Goal: Information Seeking & Learning: Learn about a topic

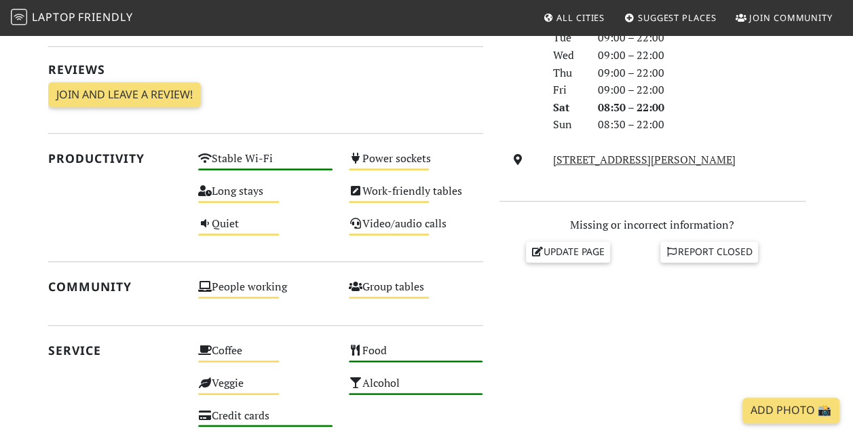
scroll to position [475, 0]
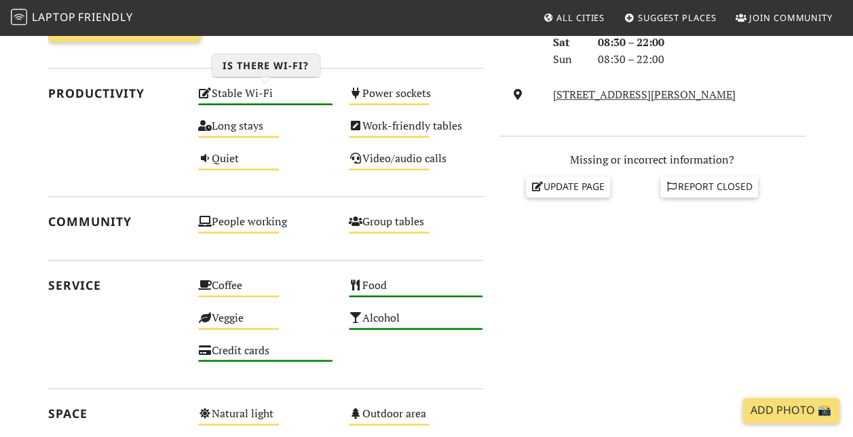
click at [262, 95] on div "Stable Wi-Fi High" at bounding box center [265, 99] width 151 height 33
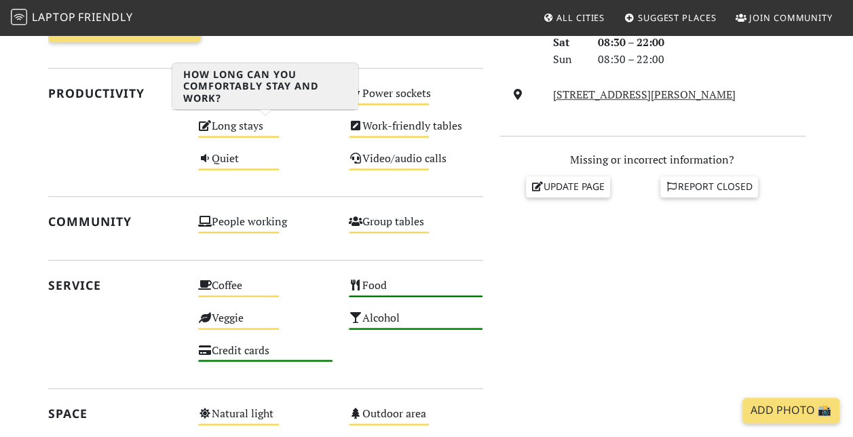
click at [250, 126] on div "Long stays Medium" at bounding box center [265, 132] width 151 height 33
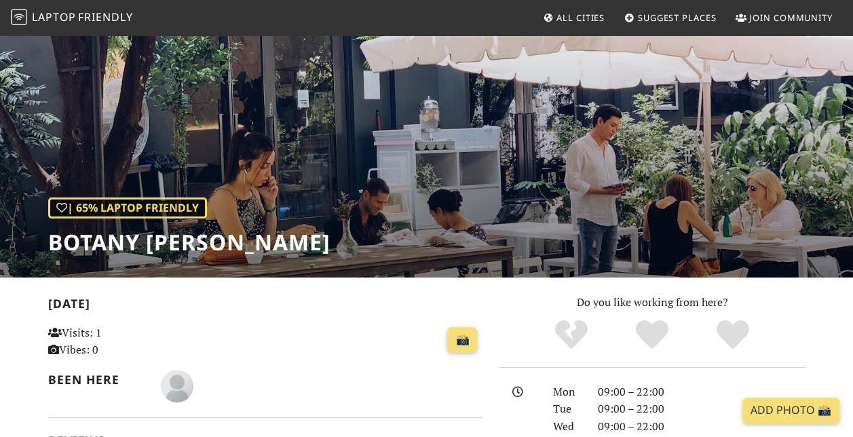
scroll to position [0, 0]
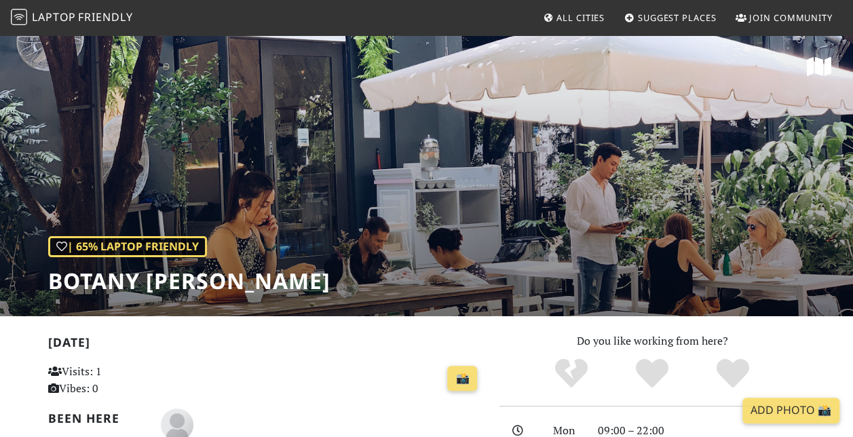
click at [71, 8] on link "Laptop Friendly" at bounding box center [72, 18] width 122 height 24
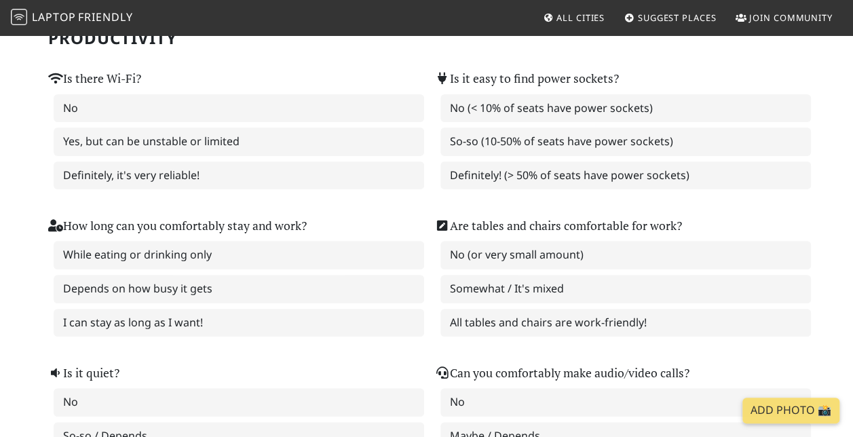
scroll to position [272, 0]
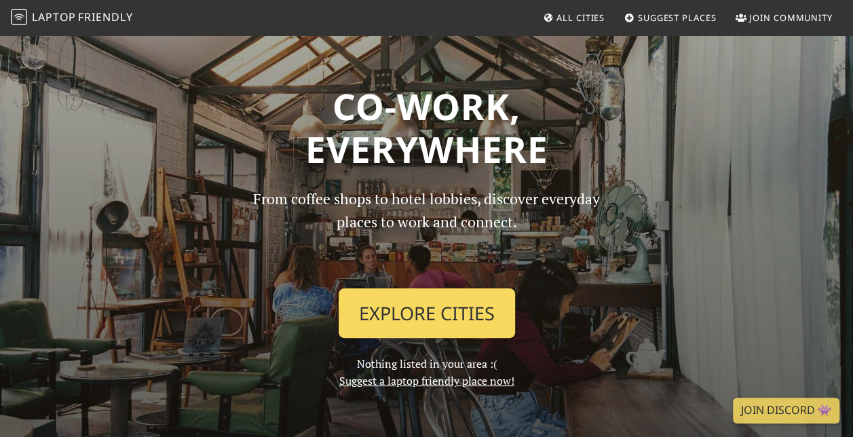
click at [452, 322] on link "Explore Cities" at bounding box center [427, 313] width 176 height 50
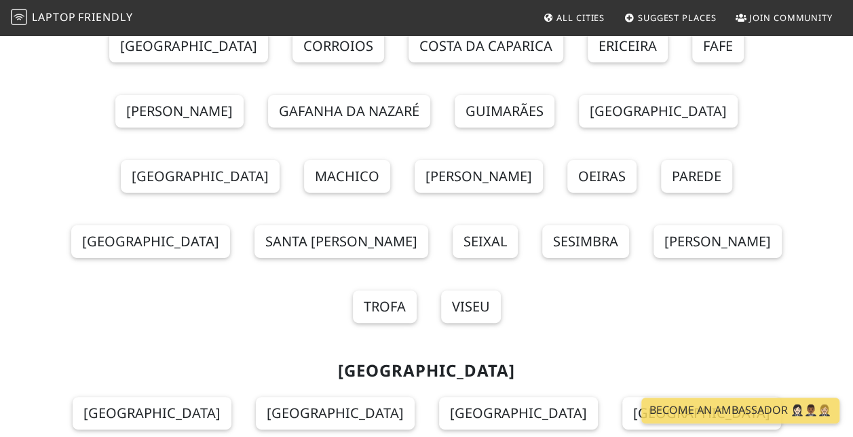
scroll to position [12422, 0]
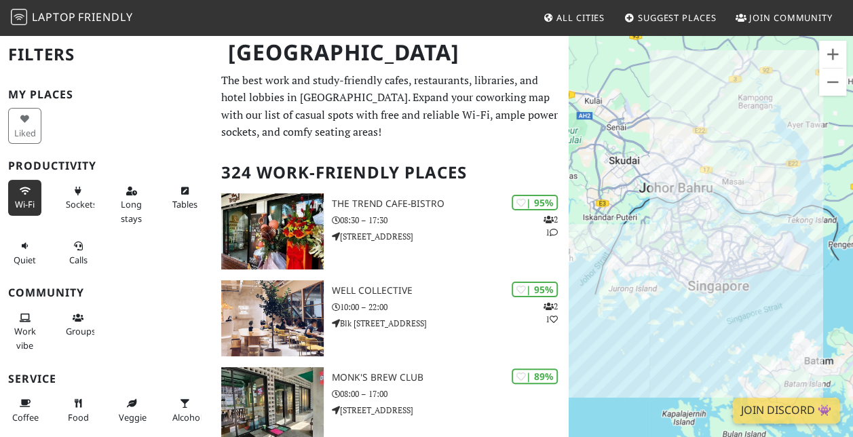
click at [34, 196] on button "Wi-Fi" at bounding box center [24, 198] width 33 height 36
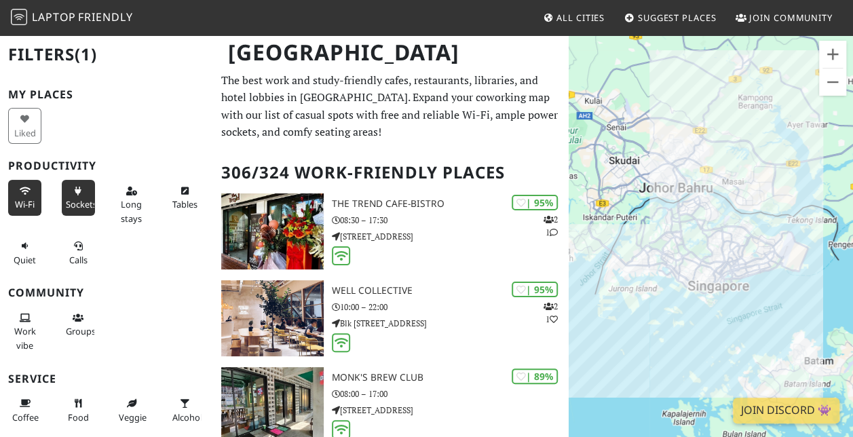
click at [81, 201] on span "Sockets" at bounding box center [81, 204] width 31 height 12
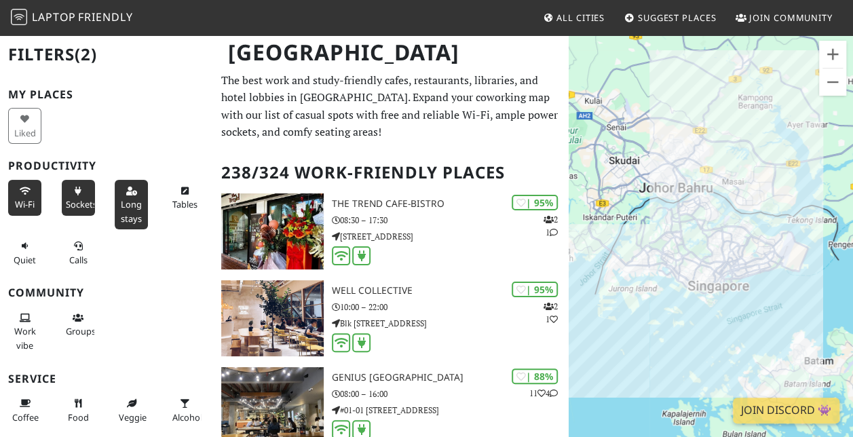
click at [130, 189] on icon at bounding box center [131, 191] width 11 height 9
click at [181, 202] on span "Tables" at bounding box center [184, 204] width 25 height 12
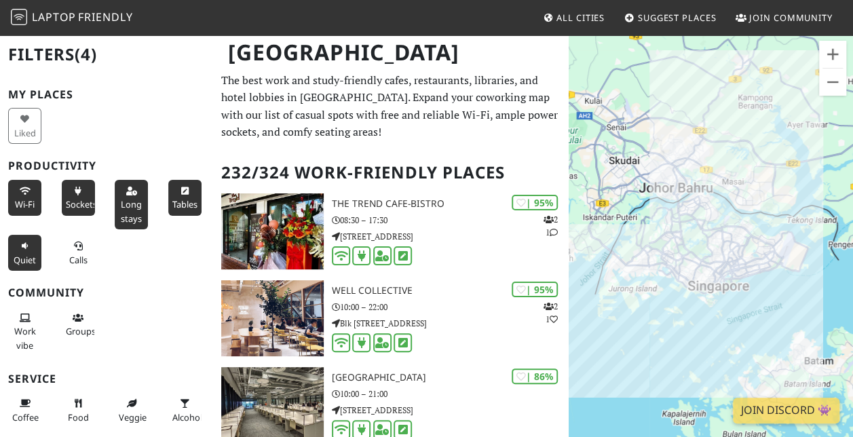
click at [24, 254] on span "Quiet" at bounding box center [25, 260] width 22 height 12
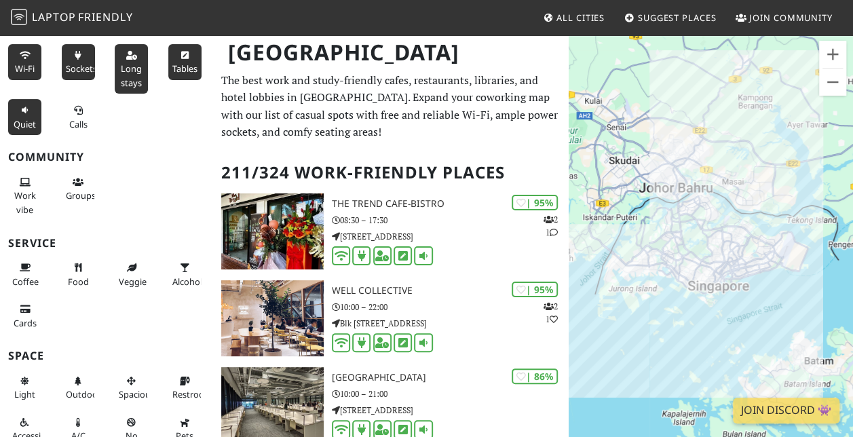
scroll to position [200, 0]
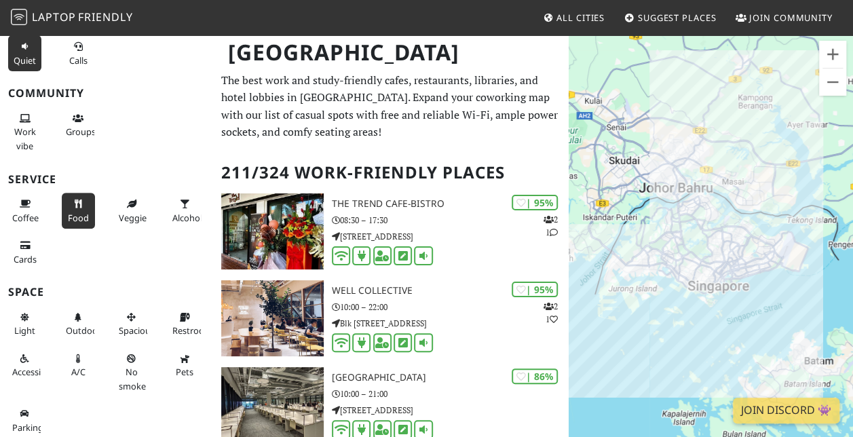
click at [68, 213] on span "Food" at bounding box center [78, 218] width 21 height 12
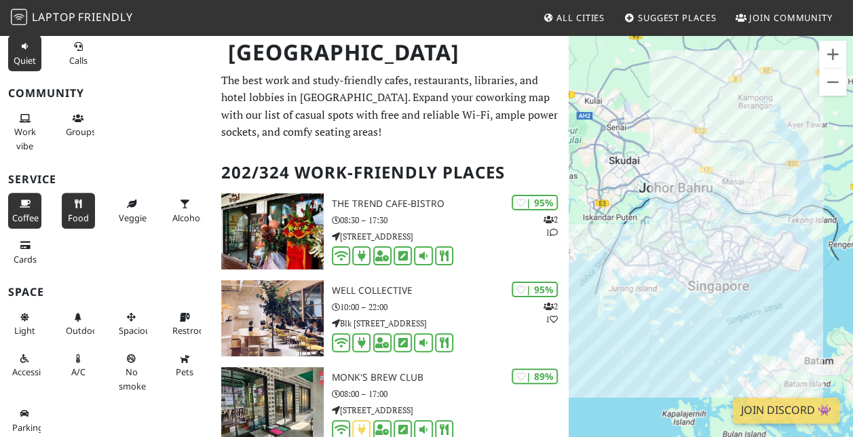
click at [23, 212] on span "Coffee" at bounding box center [25, 218] width 26 height 12
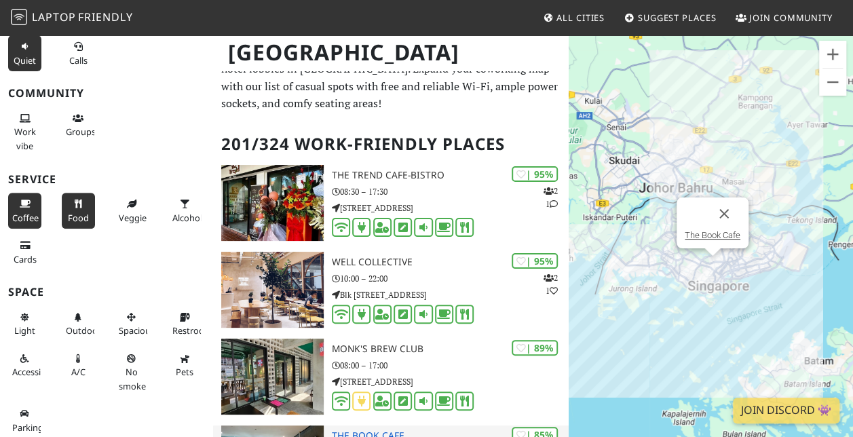
scroll to position [0, 0]
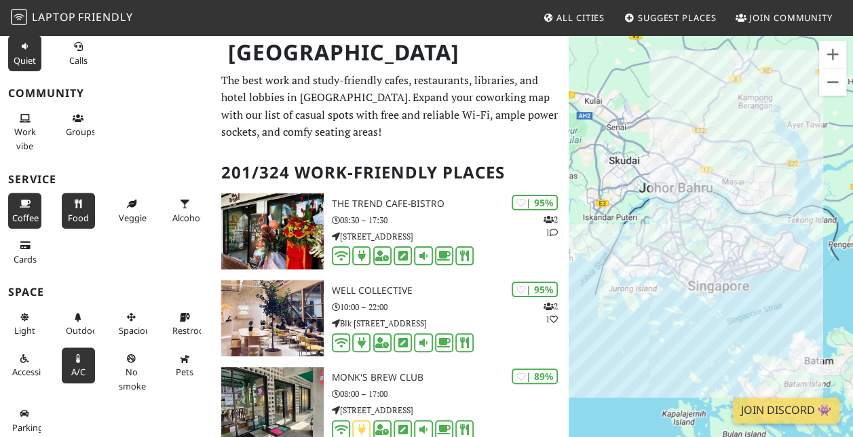
click at [73, 356] on icon at bounding box center [78, 359] width 11 height 9
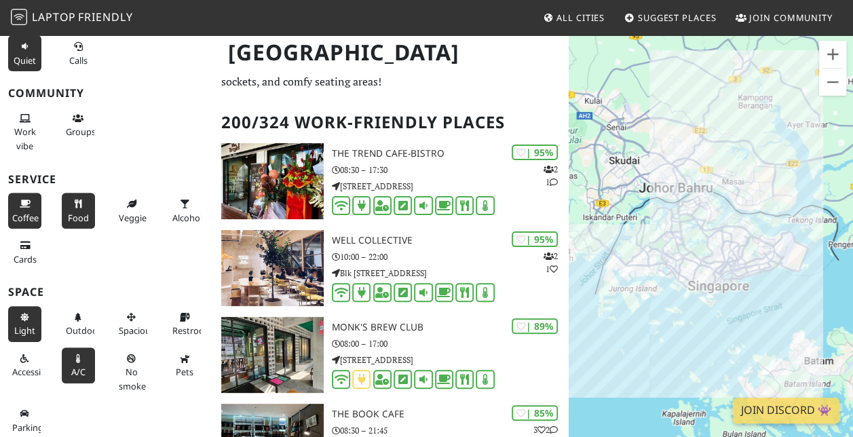
scroll to position [68, 0]
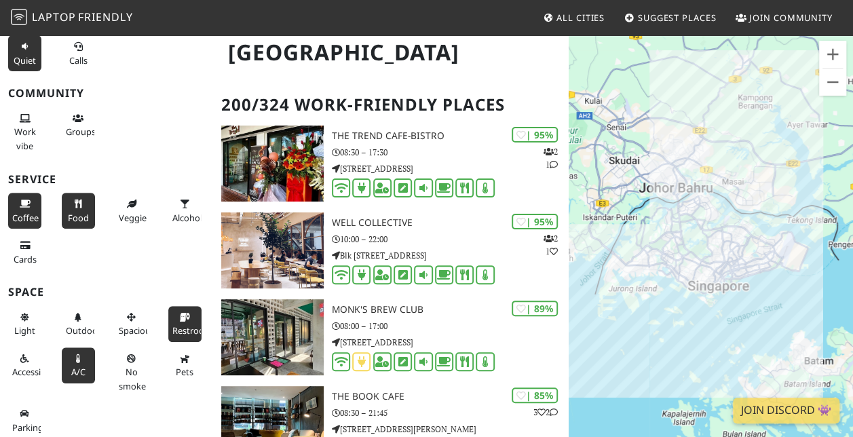
click at [179, 318] on icon at bounding box center [184, 318] width 11 height 9
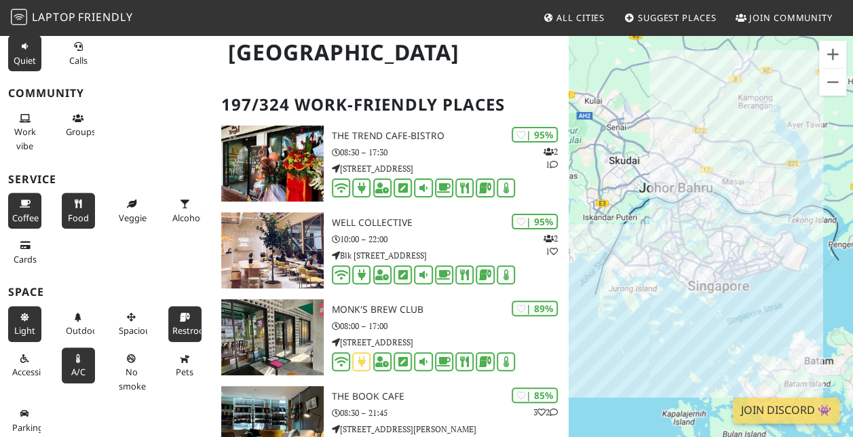
click at [31, 317] on button "Light" at bounding box center [24, 324] width 33 height 36
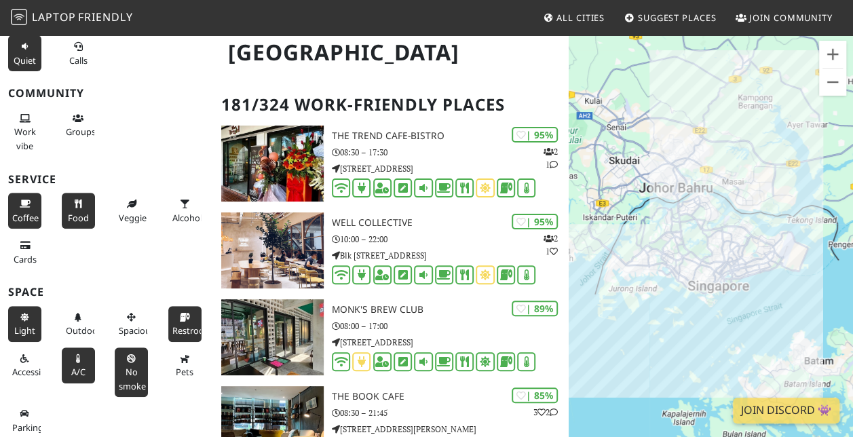
click at [126, 375] on button "No smoke" at bounding box center [131, 373] width 33 height 50
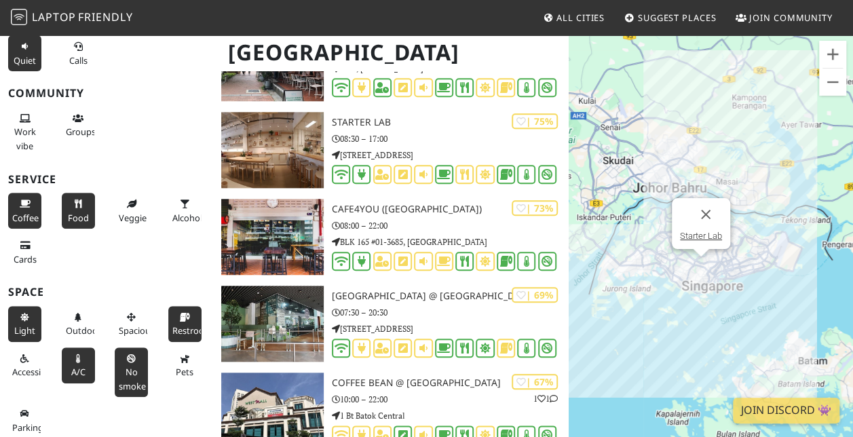
scroll to position [3190, 0]
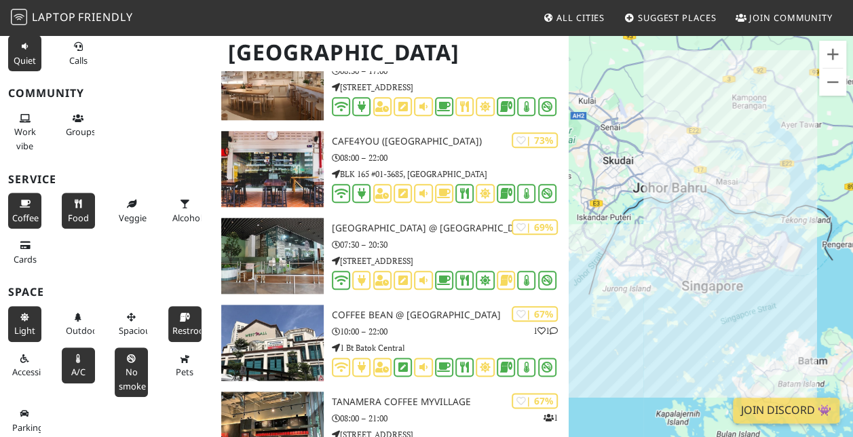
drag, startPoint x: 288, startPoint y: 247, endPoint x: 550, endPoint y: 30, distance: 340.4
click at [550, 30] on nav "Laptop Friendly All Cities Suggest Places Join Community" at bounding box center [426, 17] width 853 height 35
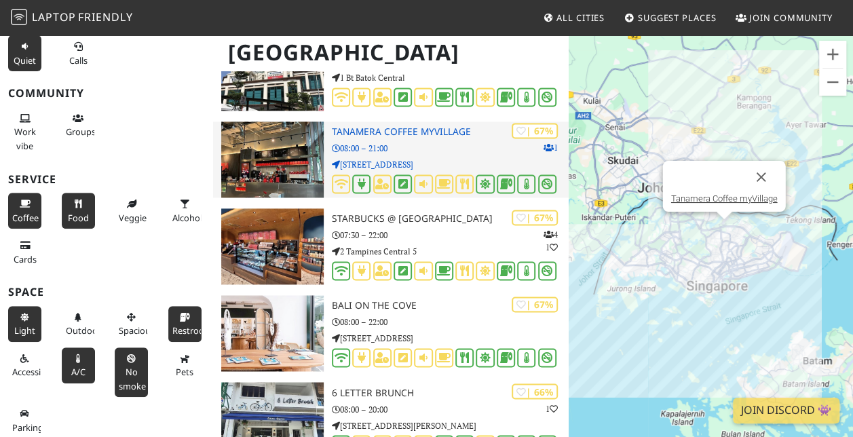
scroll to position [3462, 0]
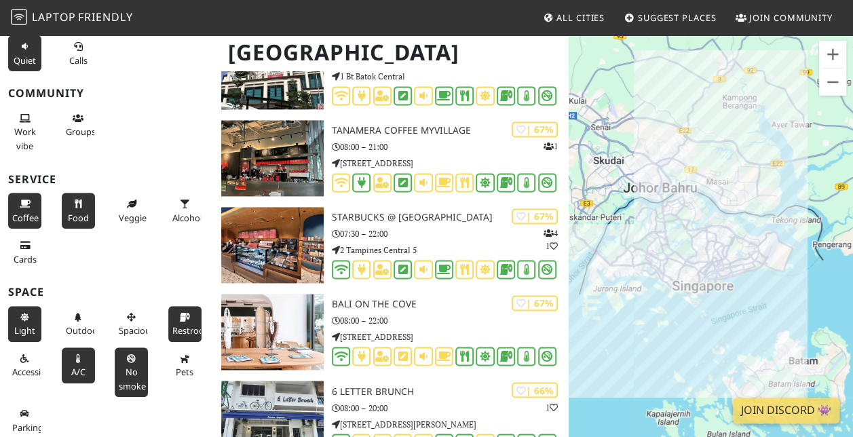
drag, startPoint x: 126, startPoint y: 362, endPoint x: 164, endPoint y: 324, distance: 53.3
click at [126, 366] on span "No smoke" at bounding box center [132, 379] width 27 height 26
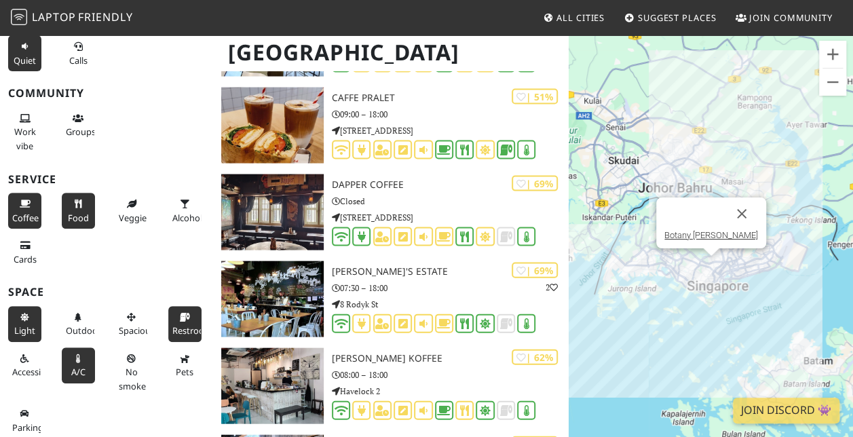
scroll to position [6177, 0]
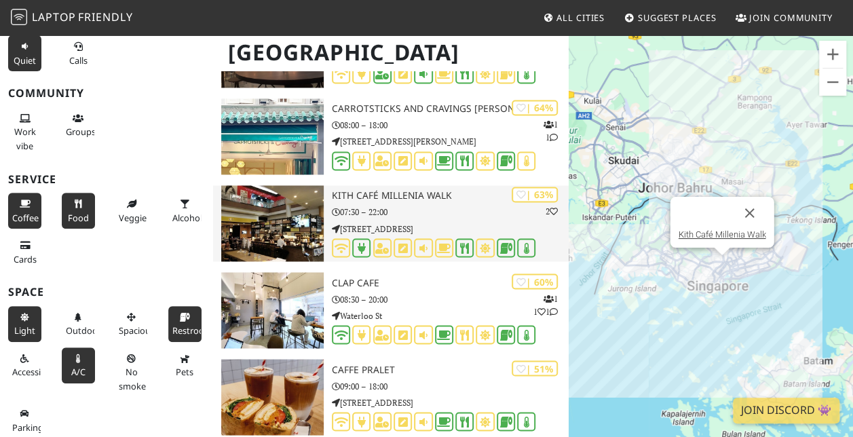
click at [294, 232] on img at bounding box center [272, 223] width 103 height 76
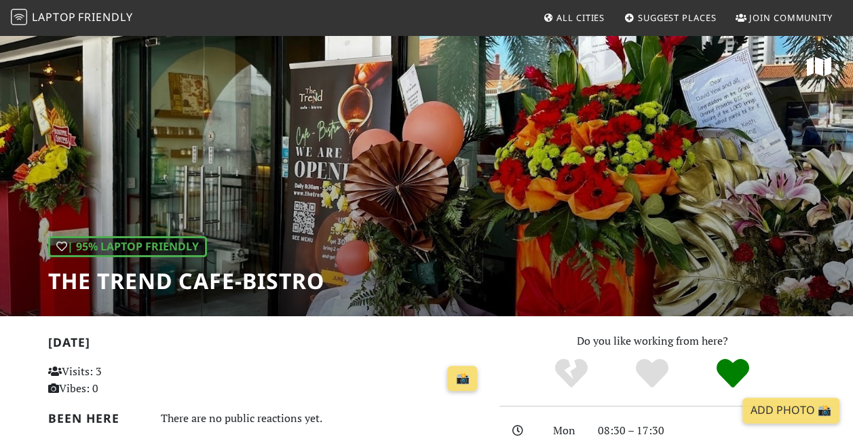
scroll to position [136, 0]
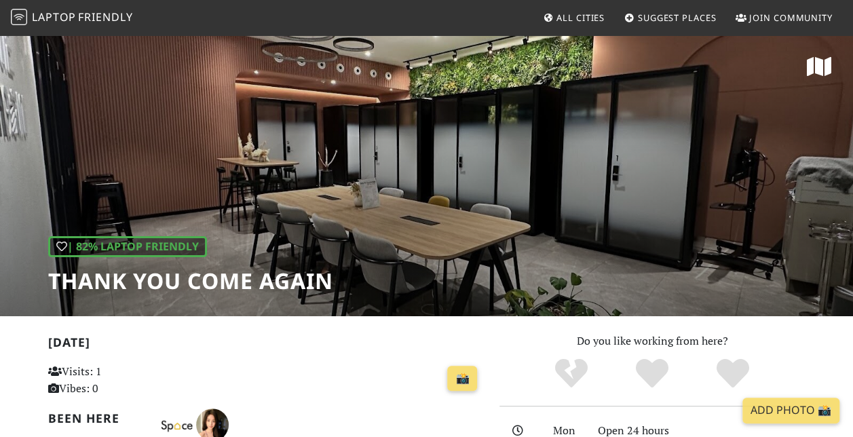
scroll to position [204, 0]
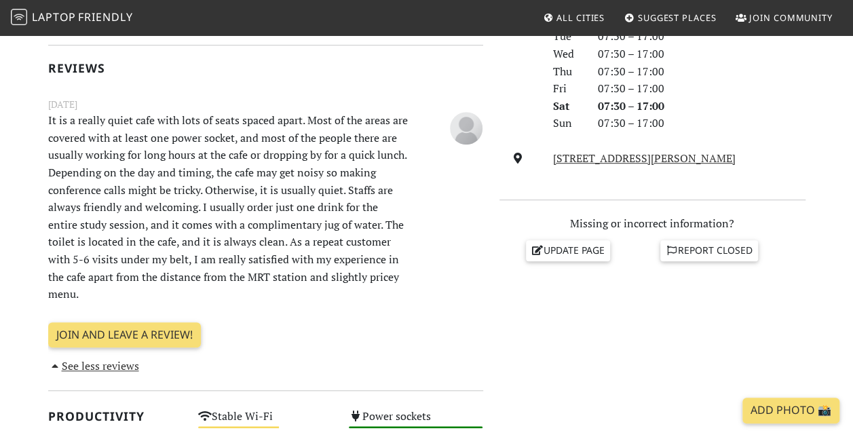
scroll to position [339, 0]
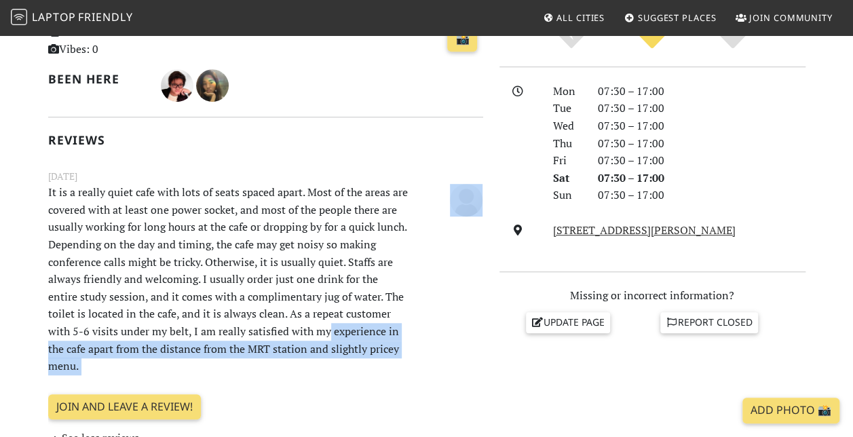
drag, startPoint x: 324, startPoint y: 343, endPoint x: 362, endPoint y: 364, distance: 43.1
click at [362, 364] on div "Today Visits: 1 Vibes: 0 📸 Been here Reviews June 03, 2022 It is a really quiet…" at bounding box center [265, 220] width 435 height 454
drag, startPoint x: 362, startPoint y: 364, endPoint x: 360, endPoint y: 352, distance: 12.4
click at [360, 352] on p "It is a really quiet cafe with lots of seats spaced apart. Most of the areas ar…" at bounding box center [228, 279] width 376 height 191
click at [274, 343] on p "It is a really quiet cafe with lots of seats spaced apart. Most of the areas ar…" at bounding box center [228, 279] width 376 height 191
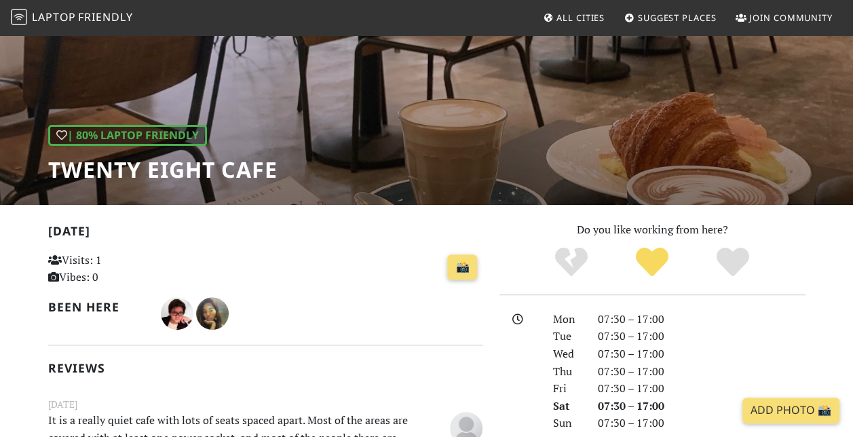
scroll to position [0, 0]
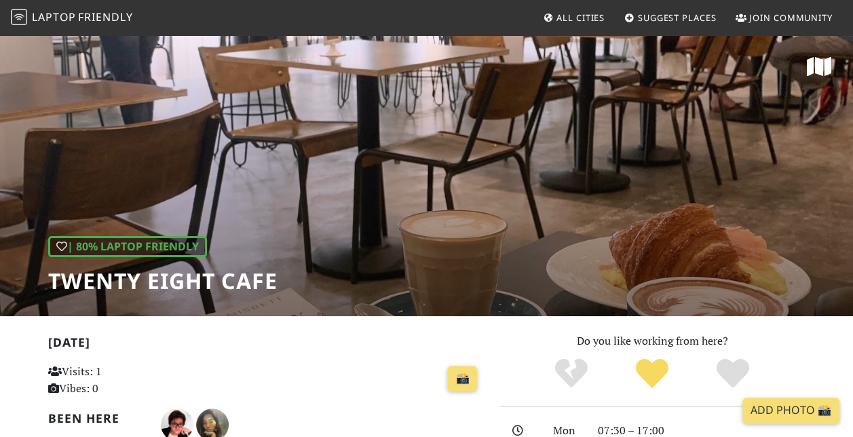
click at [180, 285] on h1 "Twenty Eight Cafe" at bounding box center [162, 281] width 229 height 26
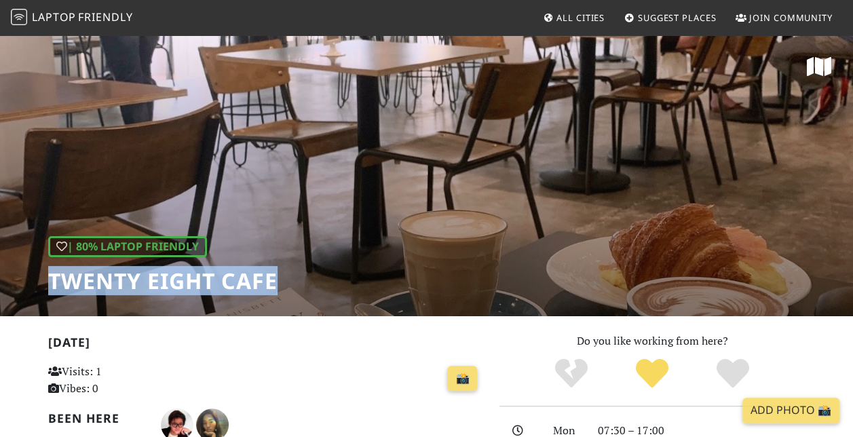
click at [180, 285] on h1 "Twenty Eight Cafe" at bounding box center [162, 281] width 229 height 26
copy div "Twenty Eight Cafe"
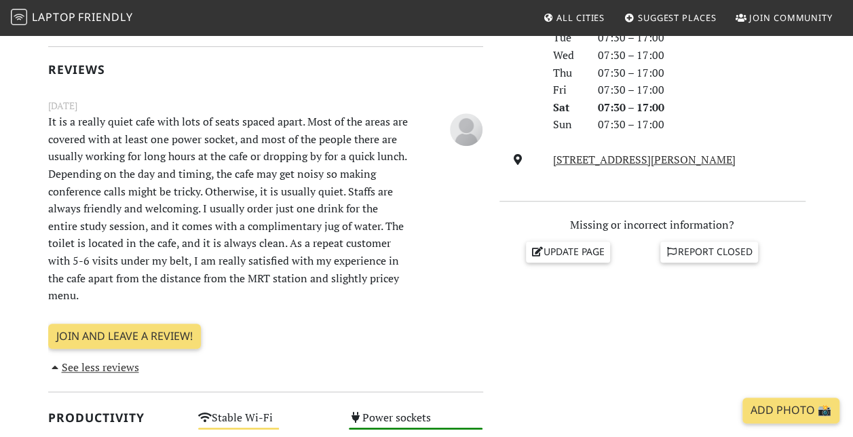
scroll to position [407, 0]
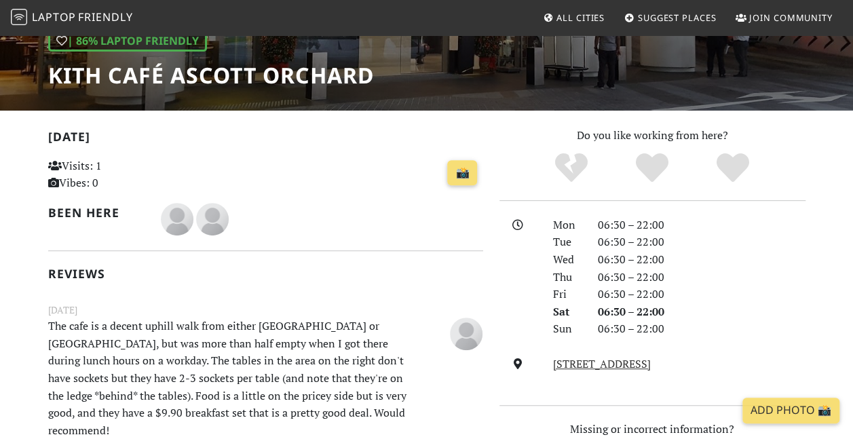
scroll to position [68, 0]
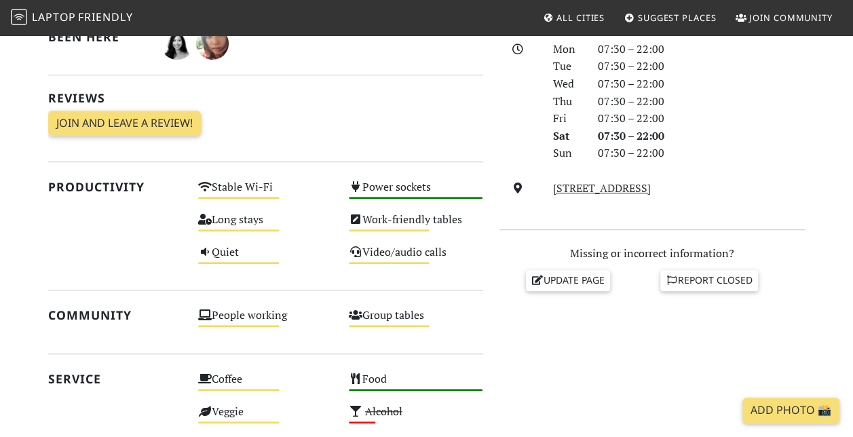
scroll to position [407, 0]
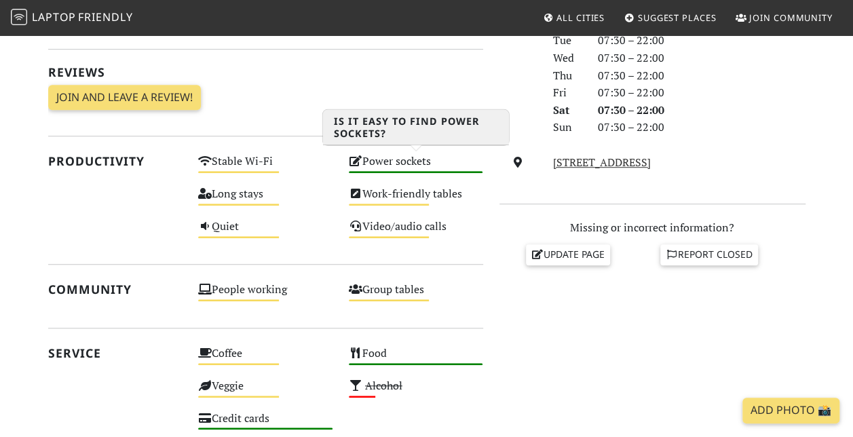
click at [453, 166] on div "Power sockets High" at bounding box center [416, 167] width 151 height 33
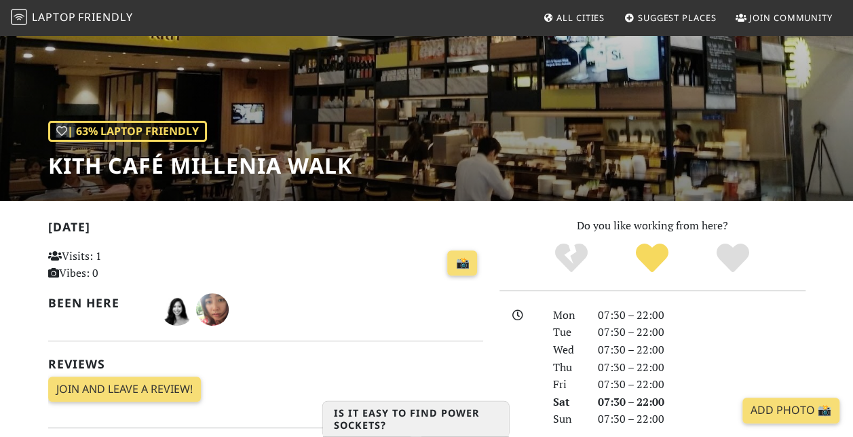
scroll to position [0, 0]
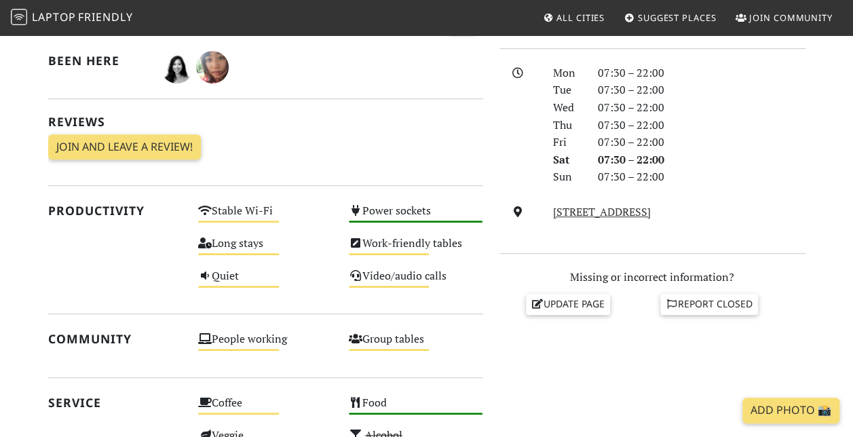
scroll to position [320, 0]
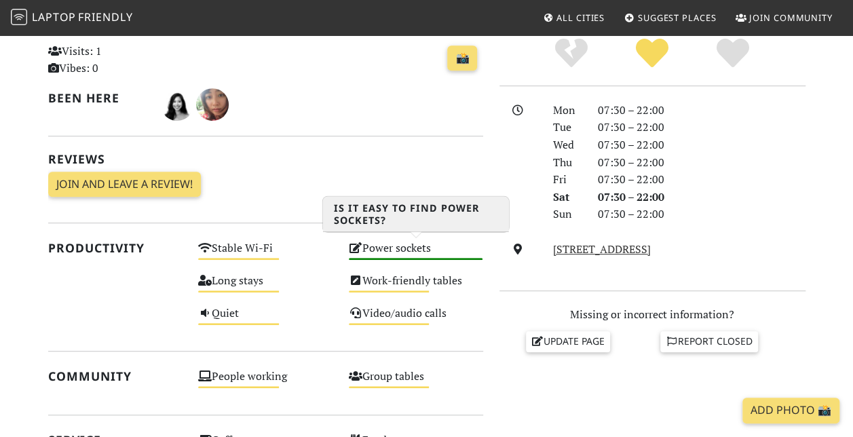
click at [468, 255] on div "Power sockets High" at bounding box center [416, 254] width 151 height 33
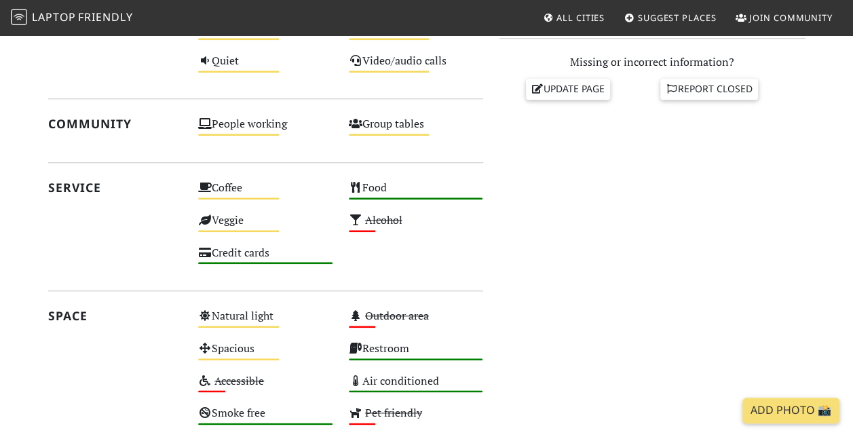
scroll to position [660, 0]
